Goal: Check status: Check status

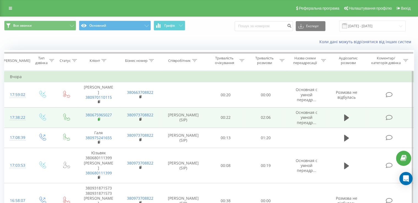
click at [99, 118] on rect at bounding box center [99, 119] width 2 height 2
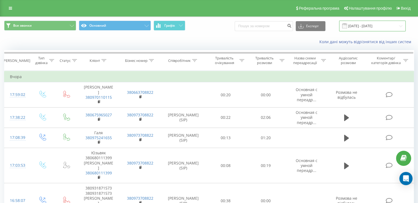
click at [384, 21] on input "[DATE] - [DATE]" at bounding box center [372, 26] width 67 height 11
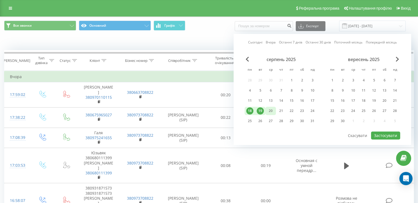
click at [272, 111] on div "20" at bounding box center [270, 110] width 7 height 7
drag, startPoint x: 259, startPoint y: 111, endPoint x: 275, endPoint y: 109, distance: 16.1
click at [260, 111] on div "19" at bounding box center [260, 110] width 7 height 7
click at [387, 131] on button "Застосувати" at bounding box center [385, 135] width 29 height 8
type input "[DATE] - [DATE]"
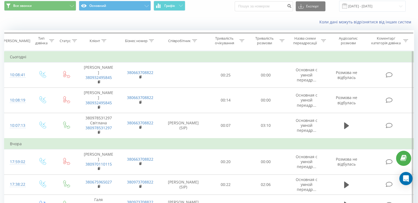
scroll to position [27, 0]
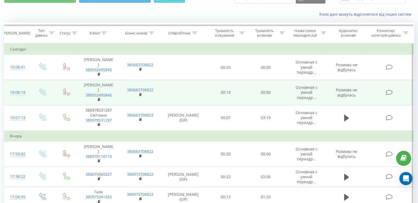
click at [97, 98] on span "380932495845" at bounding box center [98, 98] width 31 height 10
click at [99, 98] on rect at bounding box center [99, 99] width 2 height 2
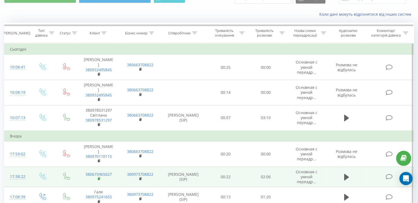
click at [98, 177] on icon at bounding box center [99, 179] width 3 height 4
